Goal: Task Accomplishment & Management: Use online tool/utility

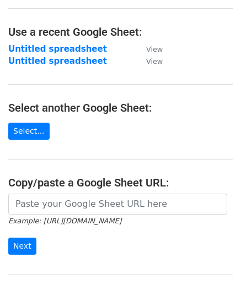
scroll to position [55, 0]
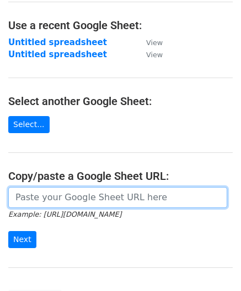
click at [39, 193] on input "url" at bounding box center [117, 197] width 219 height 21
paste input "[URL][DOMAIN_NAME]"
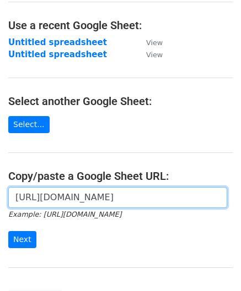
scroll to position [0, 224]
type input "[URL][DOMAIN_NAME]"
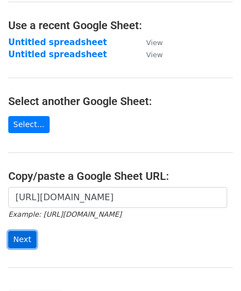
click at [21, 238] on input "Next" at bounding box center [22, 239] width 28 height 17
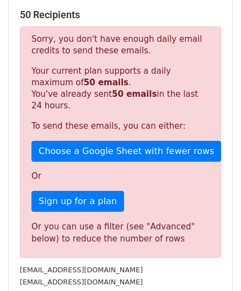
scroll to position [372, 0]
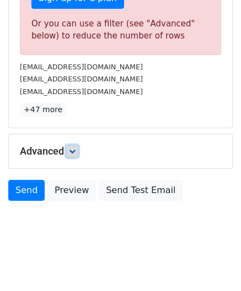
click at [71, 151] on icon at bounding box center [72, 151] width 7 height 7
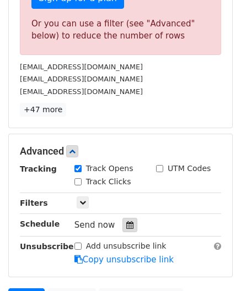
drag, startPoint x: 123, startPoint y: 221, endPoint x: 128, endPoint y: 192, distance: 29.6
click at [126, 222] on icon at bounding box center [129, 225] width 7 height 8
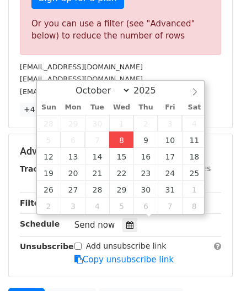
type input "2025-10-08 12:00"
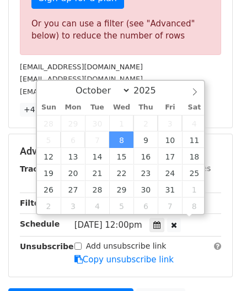
scroll to position [0, 0]
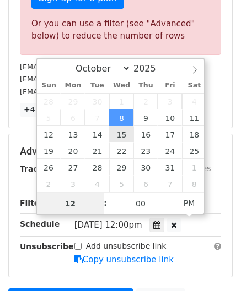
paste input "6"
type input "6"
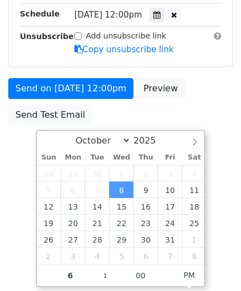
type input "2025-10-08 18:00"
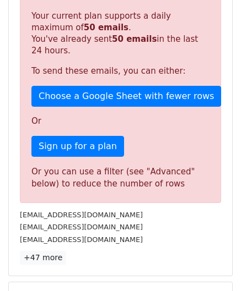
scroll to position [505, 0]
